Goal: Find specific page/section: Find specific page/section

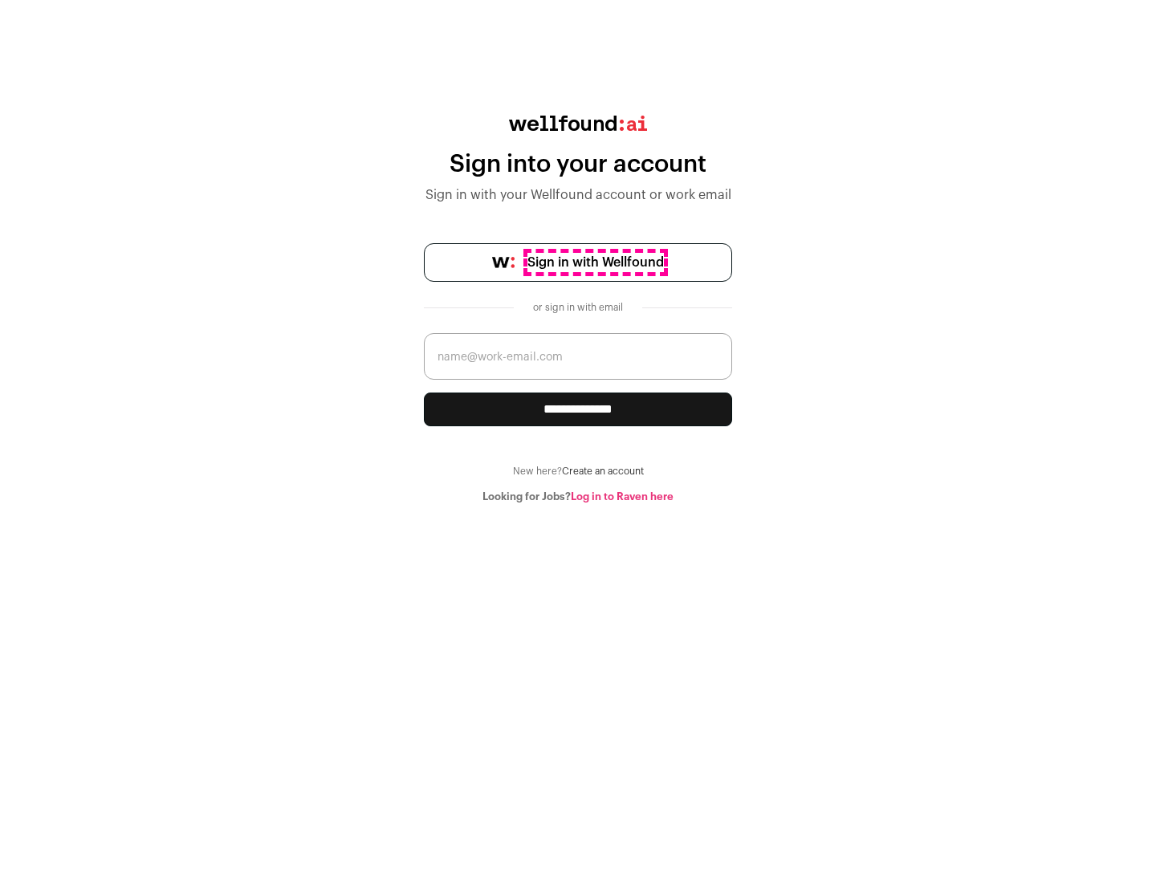
click at [595, 263] on span "Sign in with Wellfound" at bounding box center [595, 262] width 136 height 19
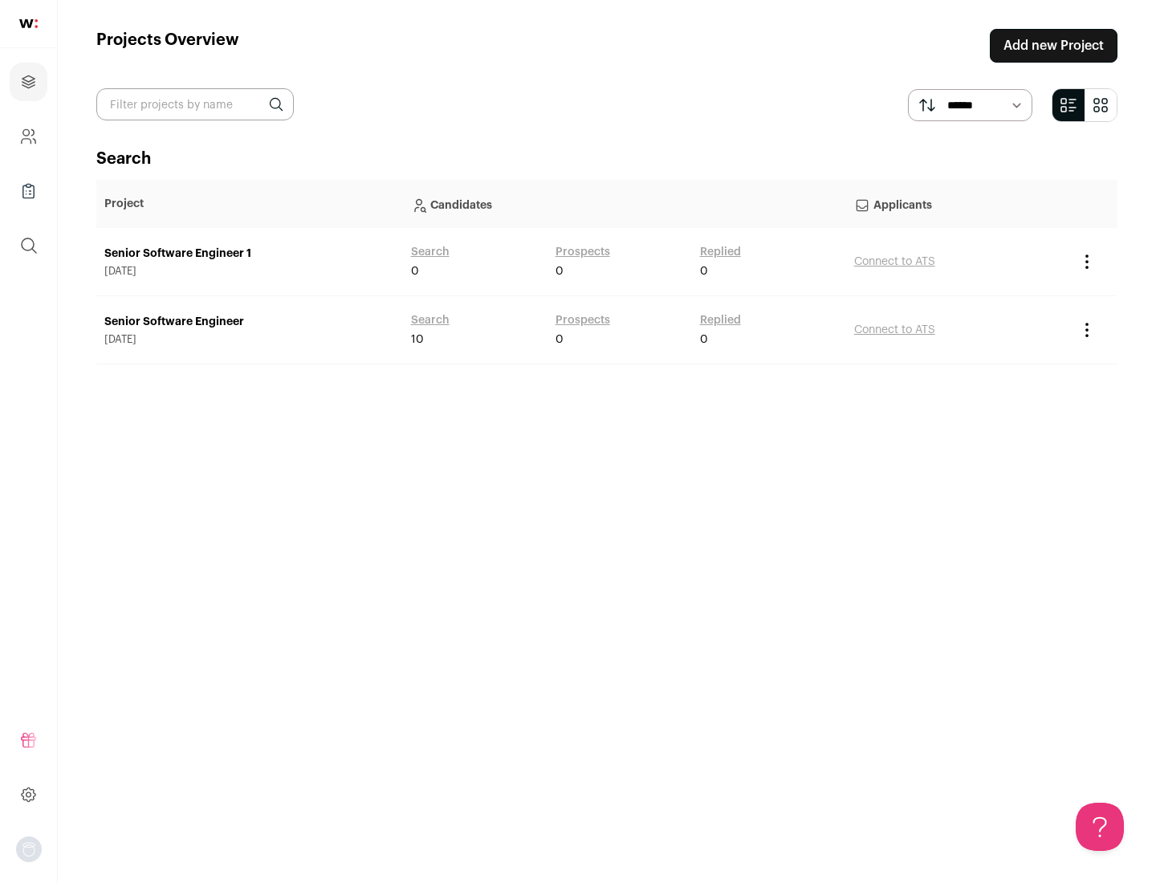
click at [249, 322] on link "Senior Software Engineer" at bounding box center [249, 322] width 291 height 16
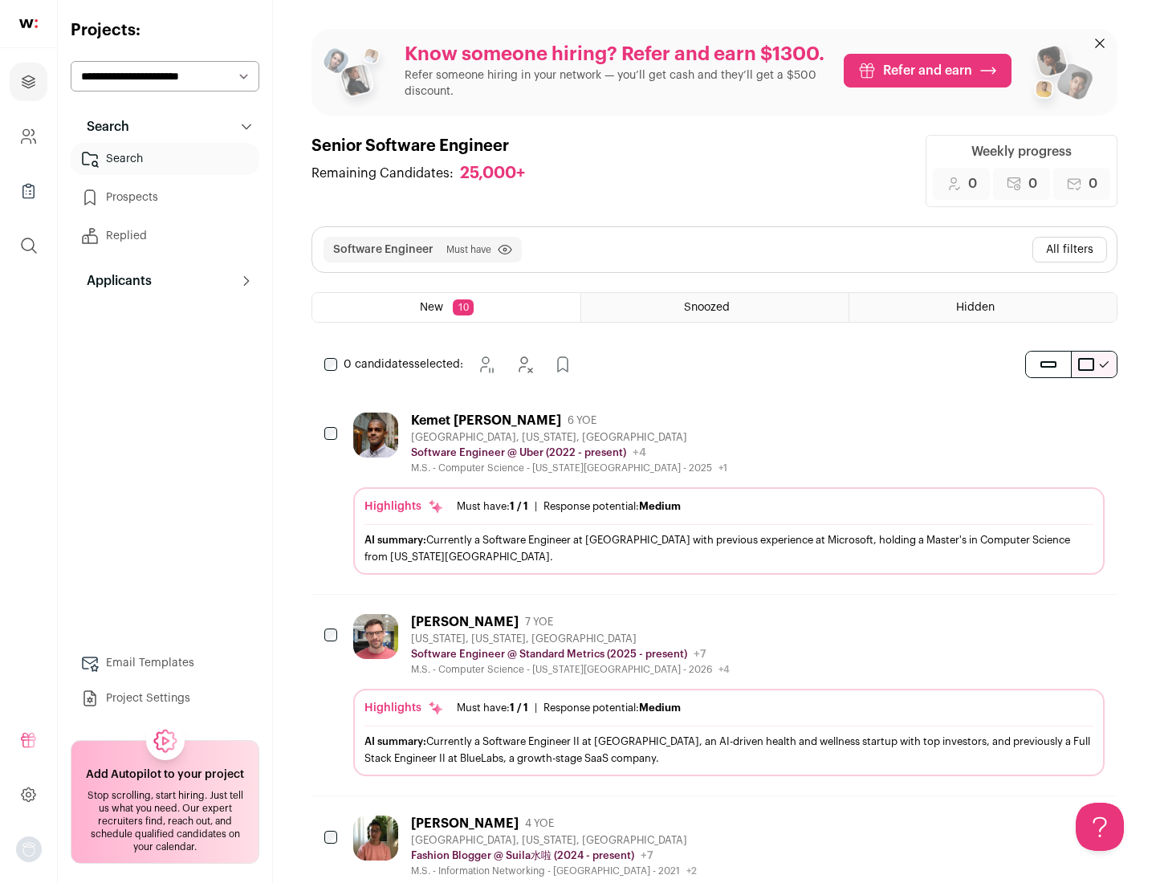
scroll to position [52, 0]
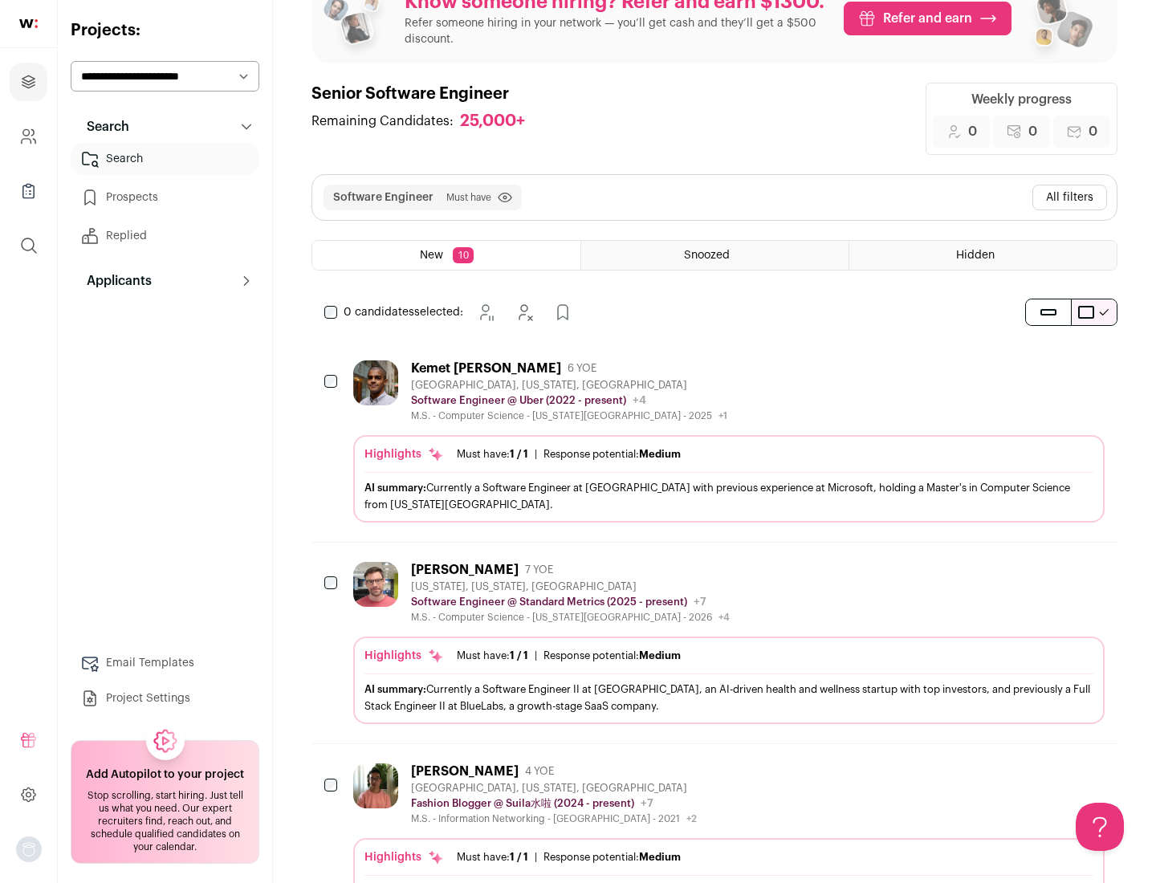
click at [715, 442] on div "Highlights Must have: 1 / 1 How many must haves have been fulfilled? | Response…" at bounding box center [728, 479] width 751 height 88
